Goal: Task Accomplishment & Management: Complete application form

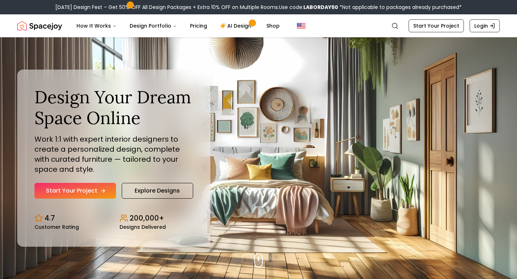
click at [85, 187] on link "Start Your Project" at bounding box center [74, 191] width 81 height 16
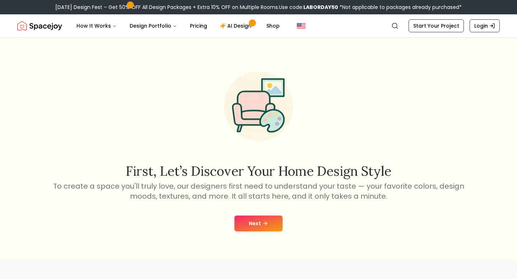
click at [251, 220] on button "Next" at bounding box center [258, 224] width 48 height 16
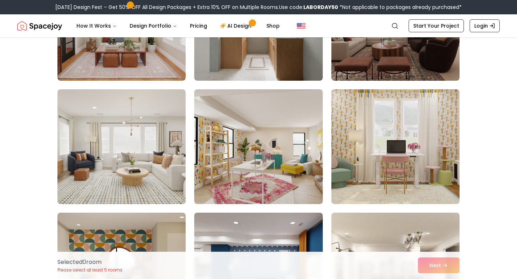
scroll to position [502, 0]
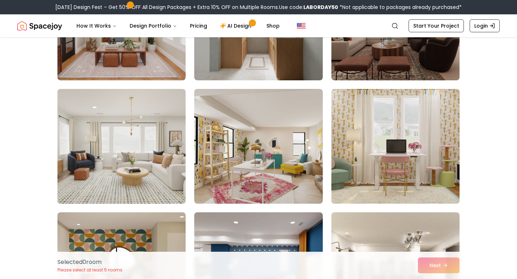
click at [373, 172] on img at bounding box center [395, 146] width 135 height 121
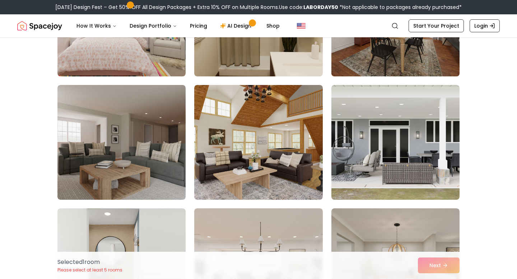
scroll to position [880, 0]
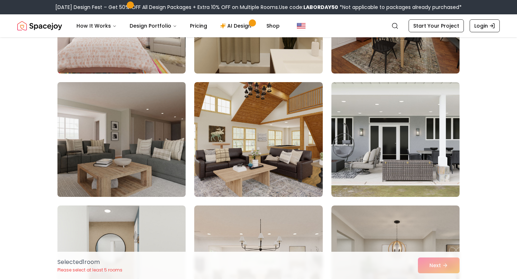
click at [149, 145] on img at bounding box center [121, 139] width 135 height 121
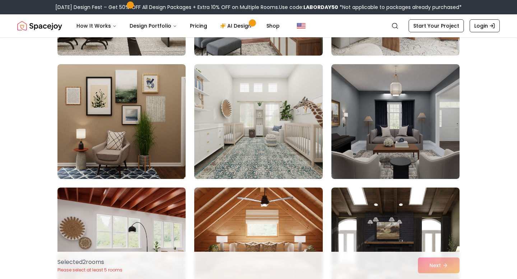
scroll to position [2009, 0]
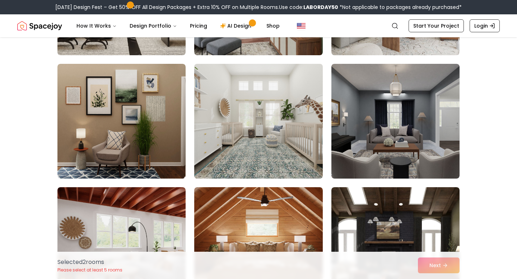
click at [259, 143] on img at bounding box center [258, 121] width 135 height 121
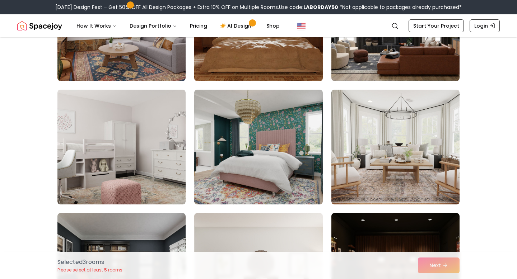
scroll to position [2247, 0]
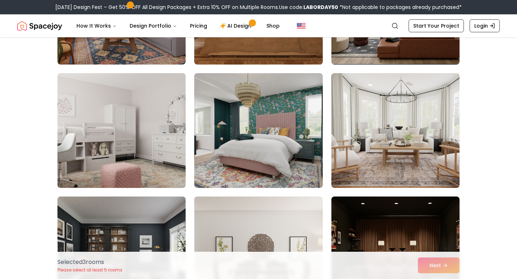
click at [267, 144] on img at bounding box center [258, 130] width 128 height 115
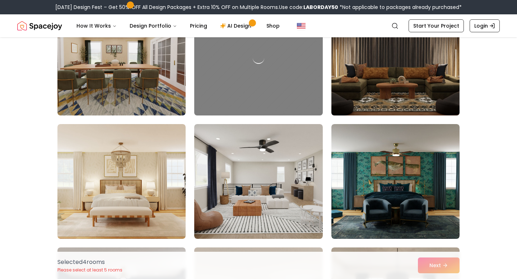
scroll to position [2951, 0]
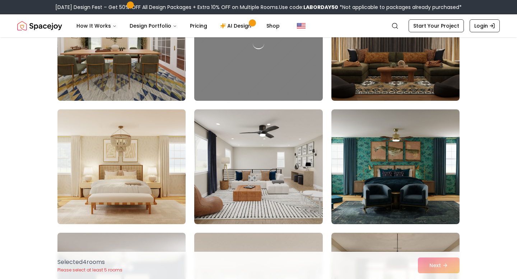
click at [89, 168] on img at bounding box center [121, 167] width 135 height 121
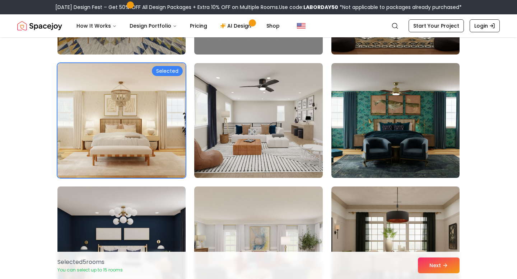
scroll to position [2997, 0]
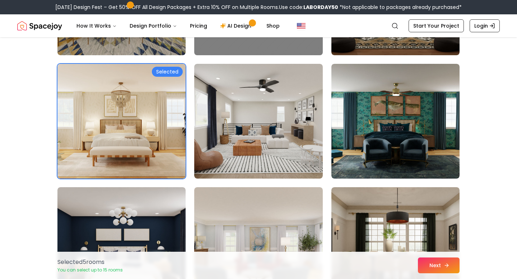
click at [438, 263] on button "Next" at bounding box center [439, 266] width 42 height 16
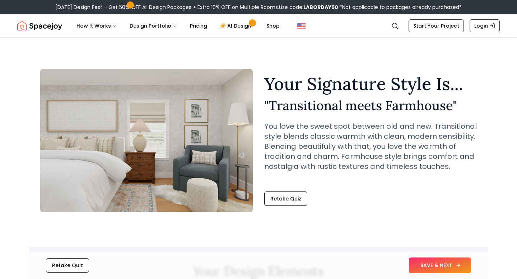
click at [435, 261] on button "SAVE & NEXT" at bounding box center [440, 266] width 62 height 16
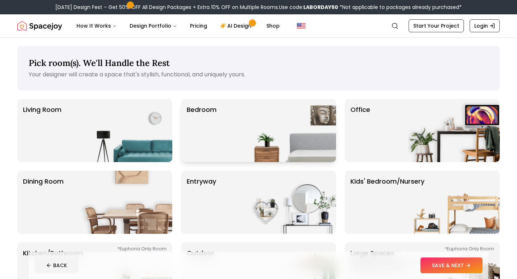
click at [246, 106] on img at bounding box center [290, 130] width 92 height 63
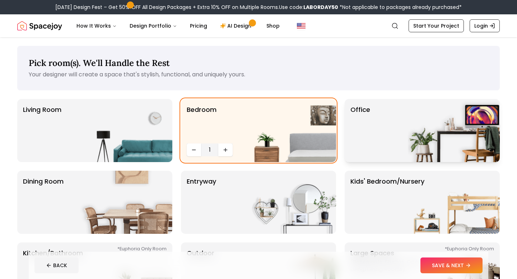
click at [393, 136] on div "Office" at bounding box center [422, 130] width 155 height 63
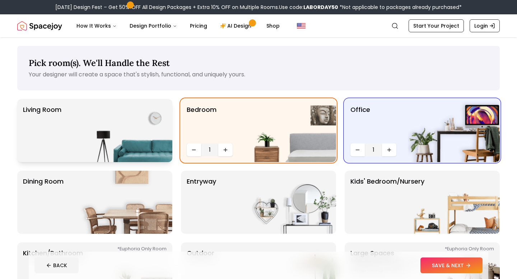
click at [133, 125] on img at bounding box center [126, 130] width 92 height 63
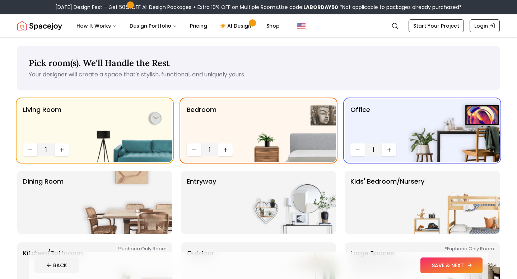
click at [439, 267] on button "SAVE & NEXT" at bounding box center [451, 266] width 62 height 16
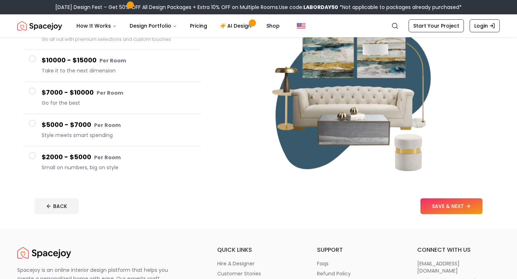
scroll to position [94, 0]
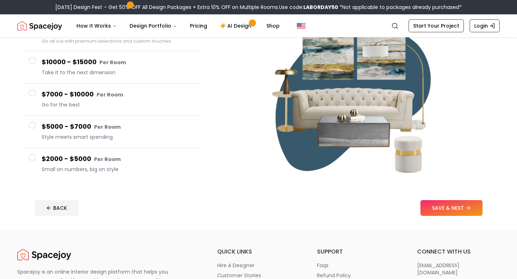
click at [109, 164] on h4 "$2000 - $5000 Per Room" at bounding box center [119, 159] width 154 height 10
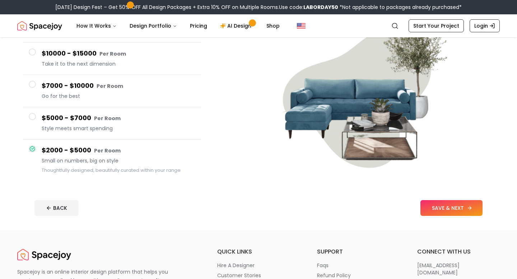
click at [457, 214] on button "SAVE & NEXT" at bounding box center [451, 208] width 62 height 16
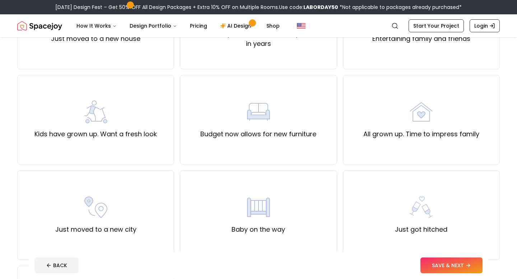
scroll to position [125, 0]
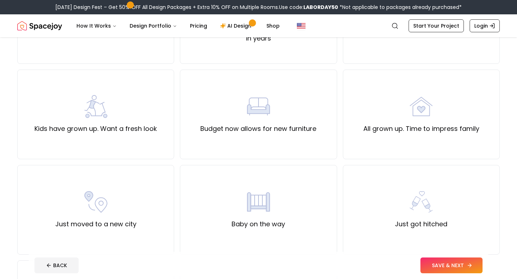
click at [452, 266] on button "SAVE & NEXT" at bounding box center [451, 266] width 62 height 16
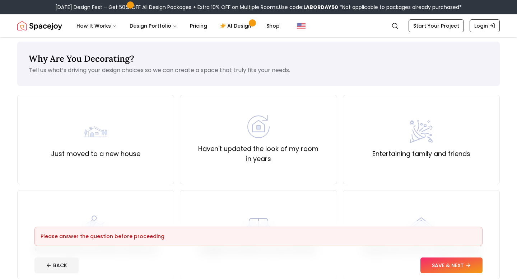
scroll to position [0, 0]
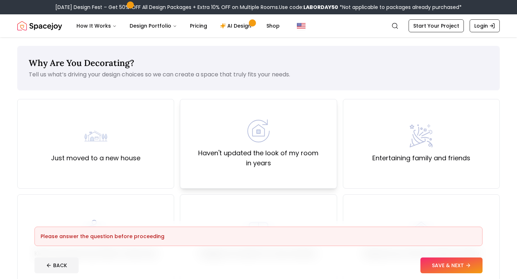
click at [249, 137] on img at bounding box center [258, 131] width 23 height 23
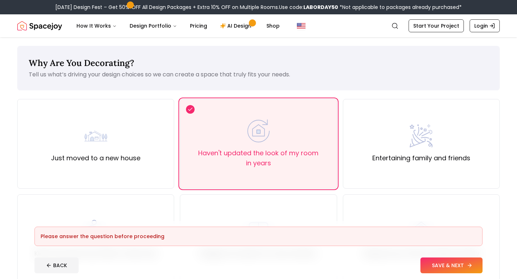
click at [455, 261] on button "SAVE & NEXT" at bounding box center [451, 266] width 62 height 16
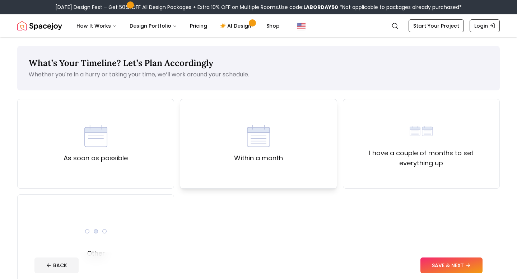
click at [321, 168] on div "Within a month" at bounding box center [258, 144] width 157 height 90
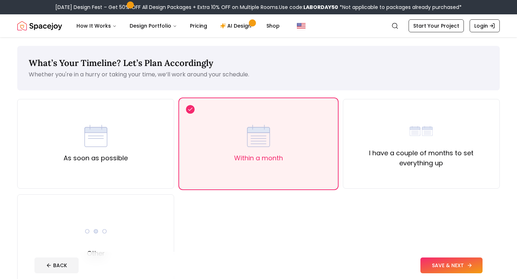
click at [432, 263] on button "SAVE & NEXT" at bounding box center [451, 266] width 62 height 16
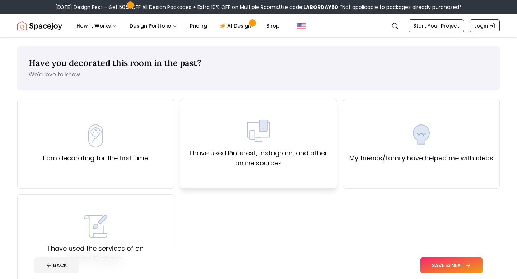
click at [258, 174] on div "I have used Pinterest, Instagram, and other online sources" at bounding box center [258, 144] width 157 height 90
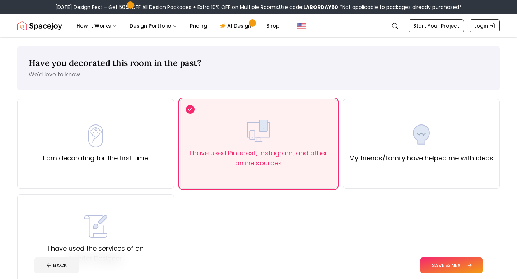
click at [435, 262] on button "SAVE & NEXT" at bounding box center [451, 266] width 62 height 16
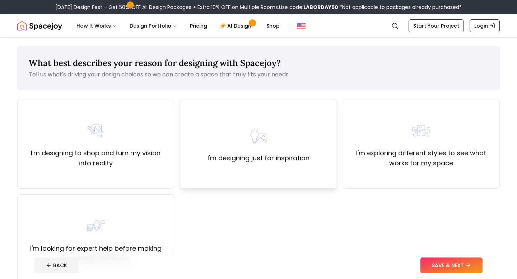
click at [273, 143] on div "I'm designing just for inspiration" at bounding box center [258, 144] width 102 height 39
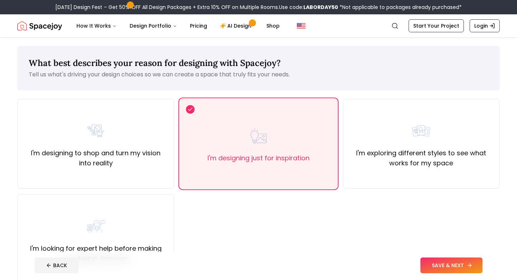
click at [444, 262] on button "SAVE & NEXT" at bounding box center [451, 266] width 62 height 16
